Goal: Communication & Community: Answer question/provide support

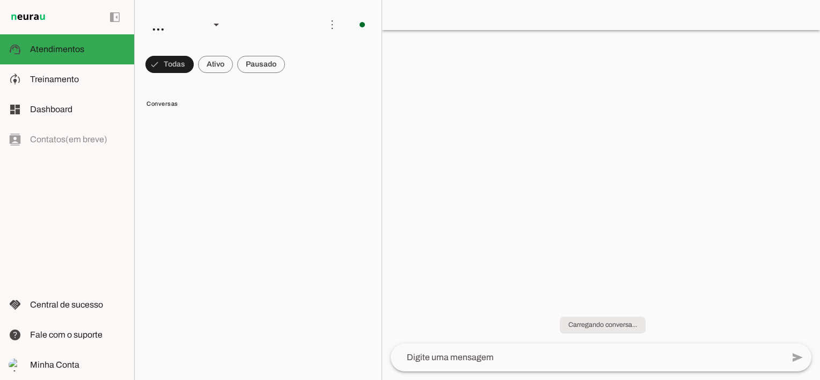
click at [181, 67] on span at bounding box center [169, 64] width 48 height 26
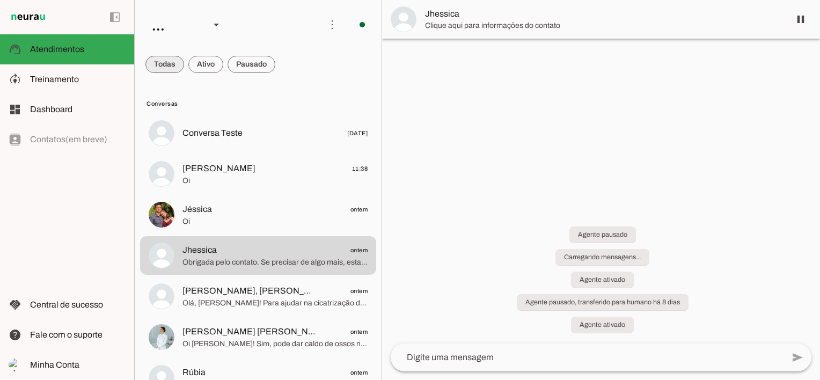
click at [178, 65] on span at bounding box center [164, 64] width 39 height 26
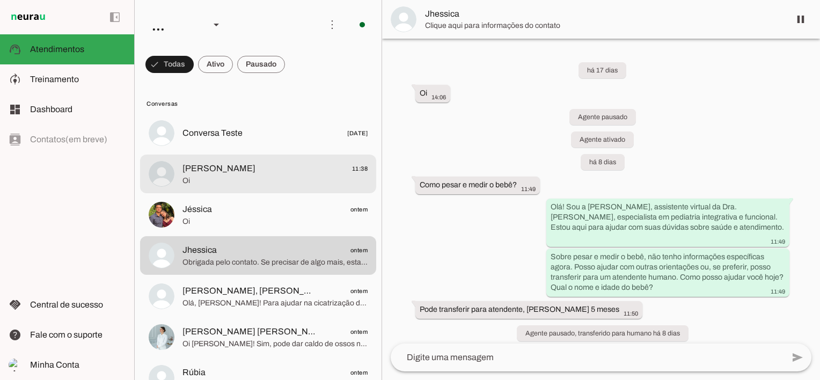
scroll to position [1148, 0]
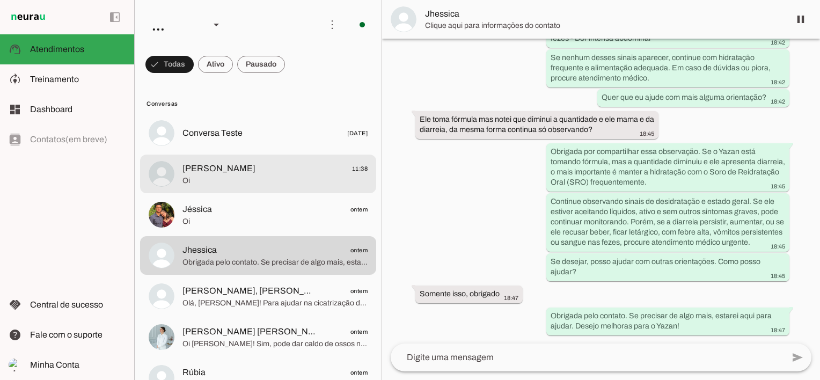
click at [212, 172] on span "[PERSON_NAME]" at bounding box center [218, 168] width 73 height 13
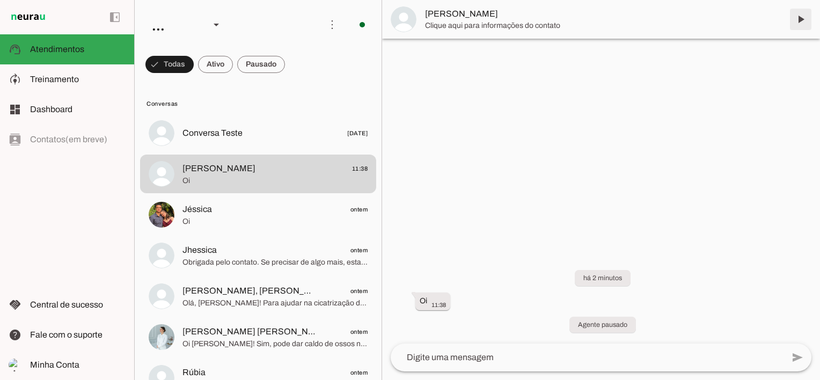
click at [800, 20] on span at bounding box center [800, 19] width 26 height 26
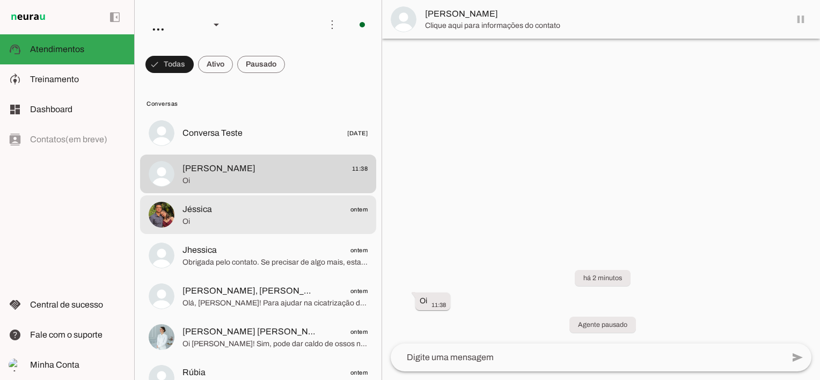
click at [219, 205] on span "Jéssica ontem" at bounding box center [274, 209] width 185 height 13
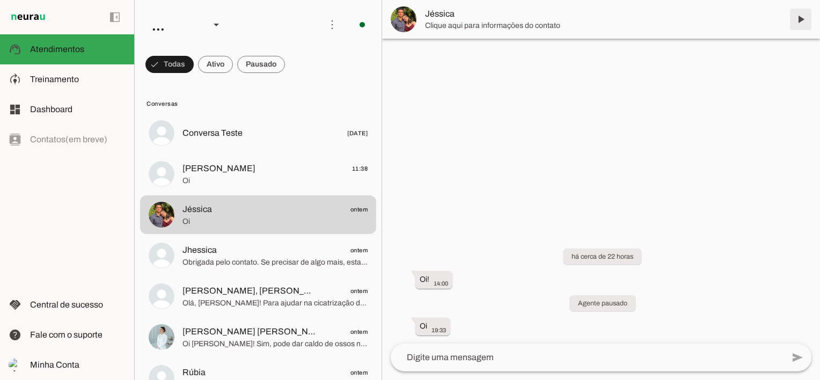
click at [802, 20] on span at bounding box center [800, 19] width 26 height 26
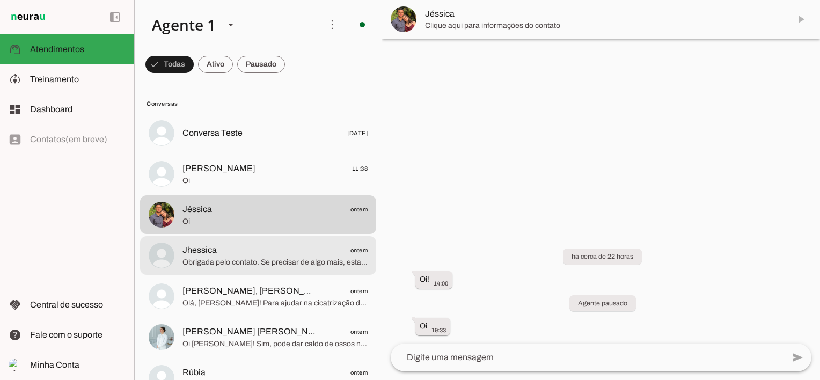
click at [272, 260] on span "Obrigada pelo contato. Se precisar de algo mais, estarei aqui para ajudar. Dese…" at bounding box center [274, 262] width 185 height 11
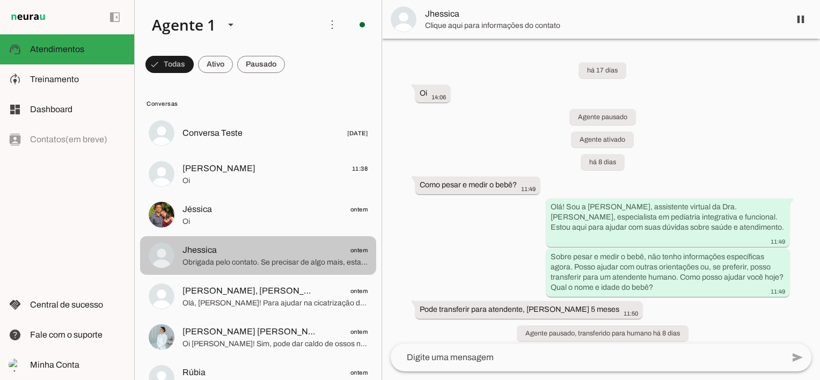
scroll to position [1148, 0]
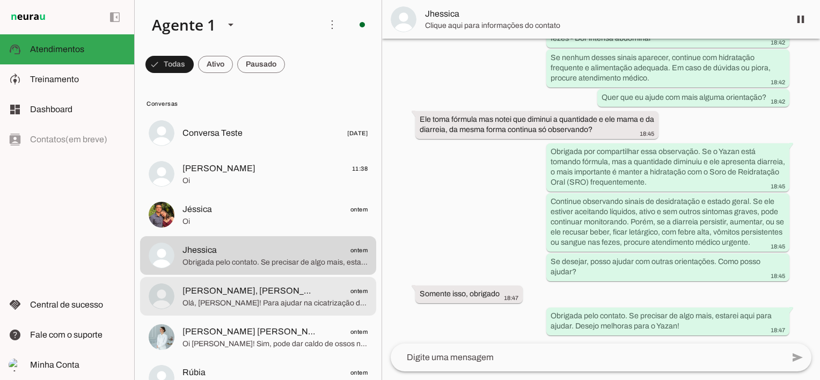
click at [259, 298] on span "Olá, [PERSON_NAME]! Para ajudar na cicatrização do furo de orelha para brinco, …" at bounding box center [274, 303] width 185 height 11
